Goal: Task Accomplishment & Management: Manage account settings

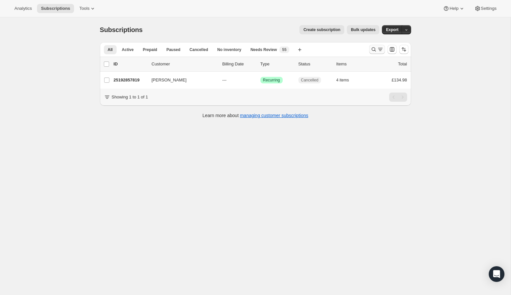
click at [372, 49] on icon "Search and filter results" at bounding box center [373, 49] width 7 height 7
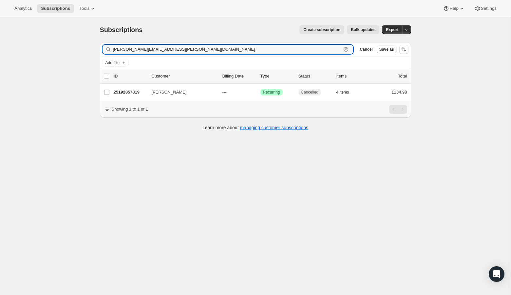
click at [347, 50] on icon "button" at bounding box center [345, 49] width 5 height 5
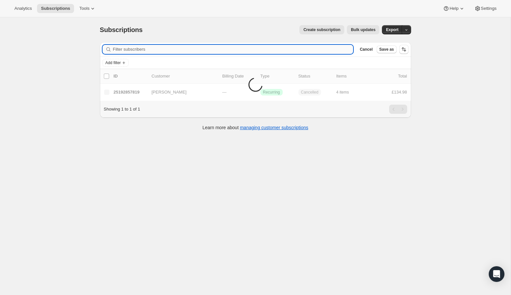
paste input "moey.ayub@gmail.com"
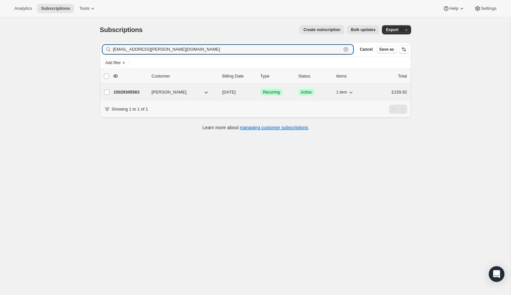
type input "moey.ayub@gmail.com"
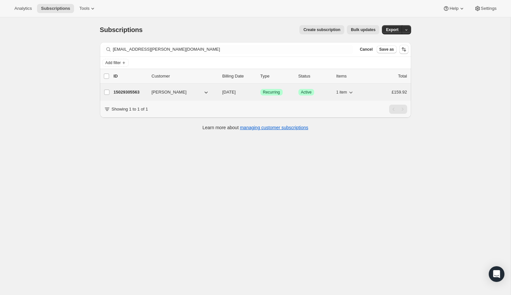
click at [130, 91] on p "15029305563" at bounding box center [130, 92] width 33 height 7
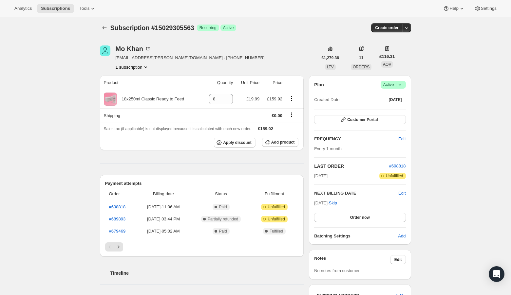
scroll to position [3, 0]
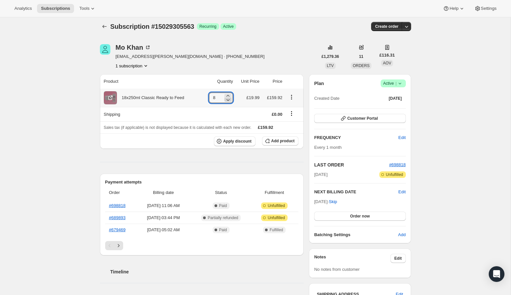
click at [227, 100] on icon at bounding box center [227, 100] width 3 height 2
type input "6"
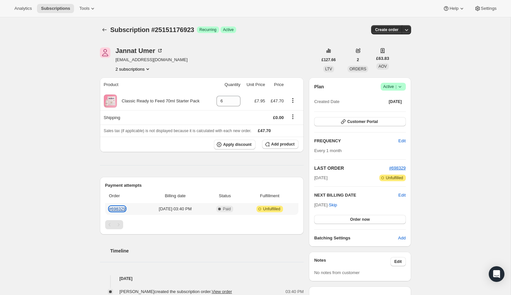
click at [119, 209] on link "#698329" at bounding box center [117, 208] width 17 height 5
